Goal: Task Accomplishment & Management: Use online tool/utility

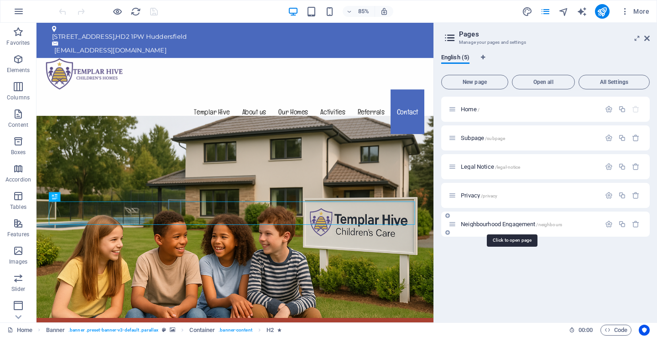
click at [493, 226] on span "Neighbourhood Engagement /neighbours" at bounding box center [511, 224] width 101 height 7
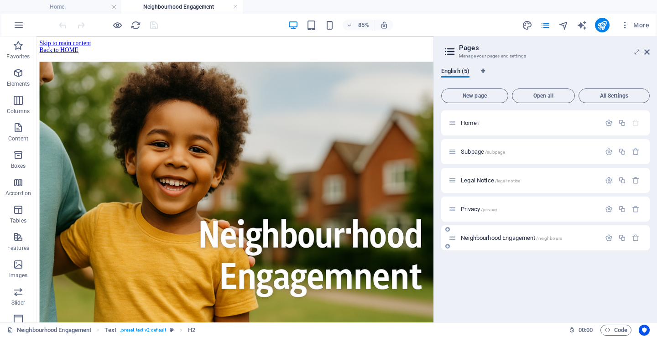
scroll to position [197, 0]
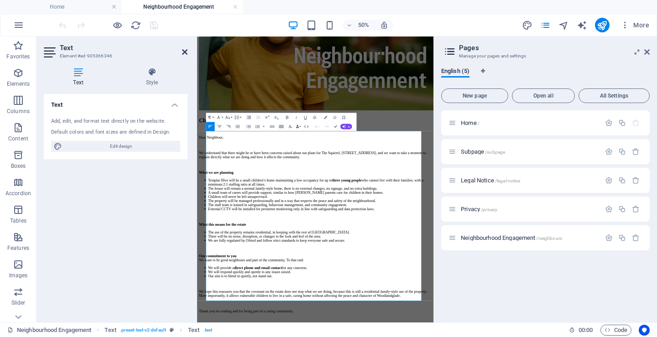
click at [182, 51] on icon at bounding box center [184, 51] width 5 height 7
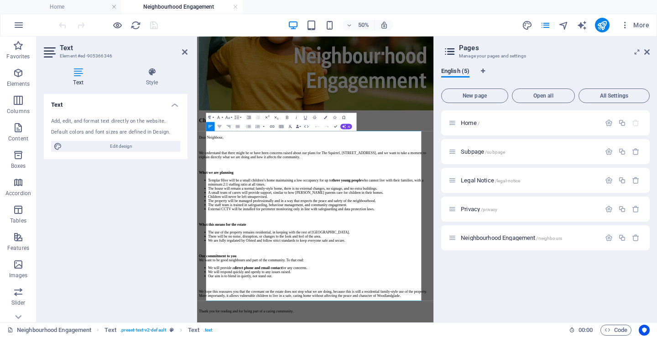
click at [350, 265] on p "We understand that there might be or have been concerns raised about our plans …" at bounding box center [433, 273] width 465 height 16
click at [348, 265] on p "We understand that there might be or have been concerns raised about our plans …" at bounding box center [433, 273] width 465 height 16
click at [358, 265] on p "We understand that there might be or have been concerns raised about our plans …" at bounding box center [433, 273] width 465 height 16
click at [0, 0] on icon at bounding box center [0, 0] width 0 height 0
